Goal: Task Accomplishment & Management: Use online tool/utility

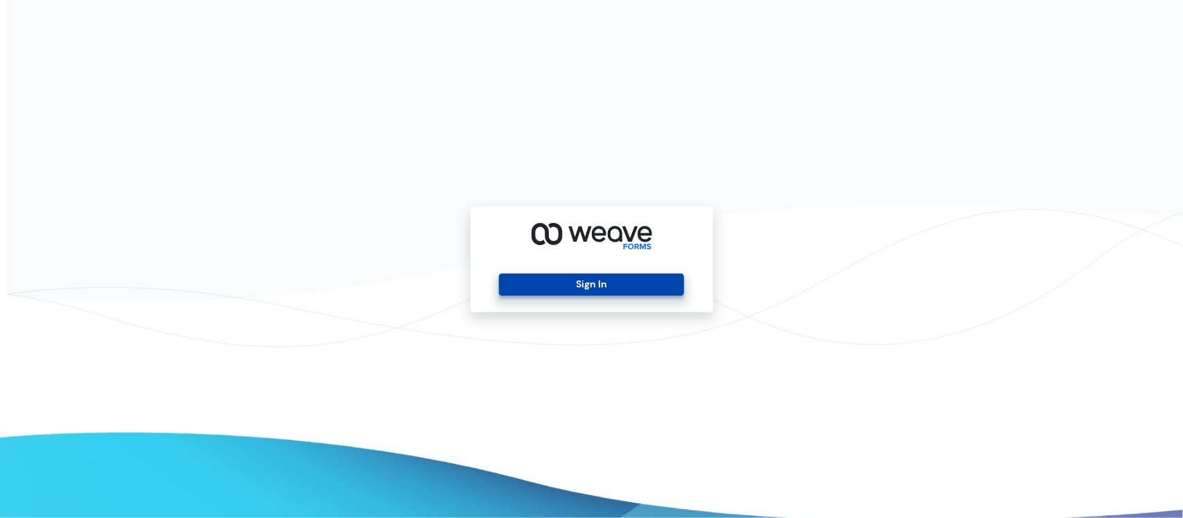
click at [628, 290] on button "Sign In" at bounding box center [591, 285] width 185 height 22
